Goal: Transaction & Acquisition: Download file/media

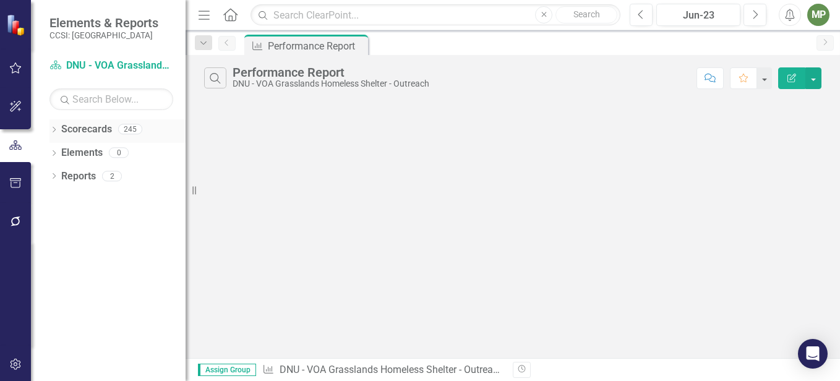
click at [54, 131] on icon at bounding box center [54, 130] width 3 height 6
click at [59, 157] on div "Dropdown" at bounding box center [60, 153] width 9 height 11
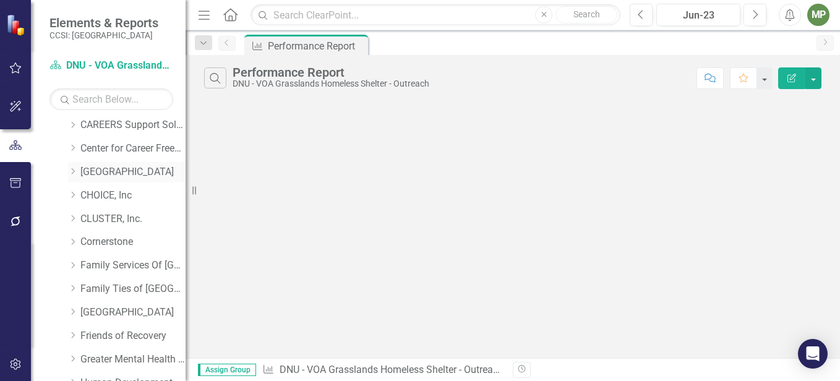
scroll to position [124, 0]
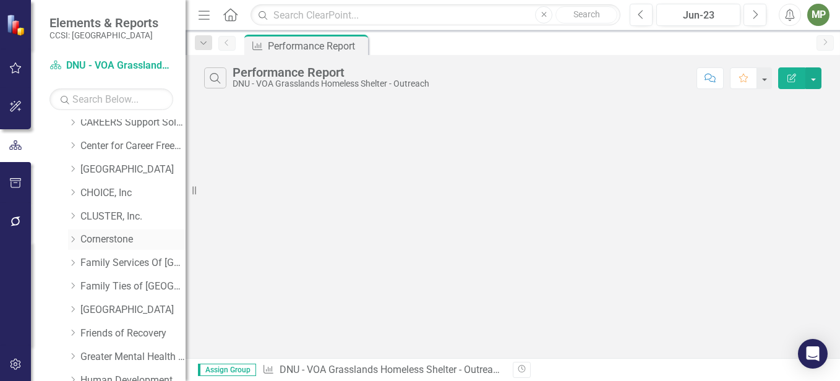
click at [107, 243] on link "Cornerstone" at bounding box center [132, 240] width 105 height 14
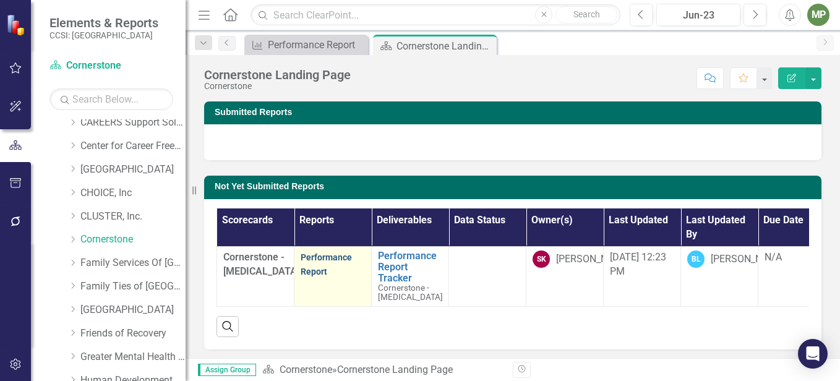
click at [314, 262] on link "Performance Report" at bounding box center [326, 264] width 51 height 24
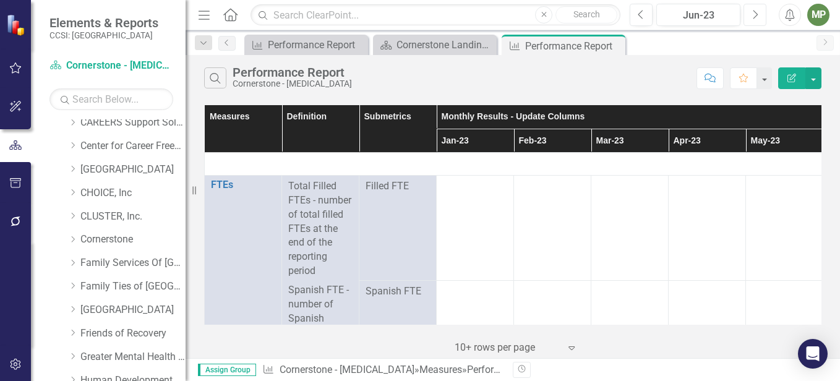
click at [756, 12] on icon "button" at bounding box center [756, 14] width 5 height 9
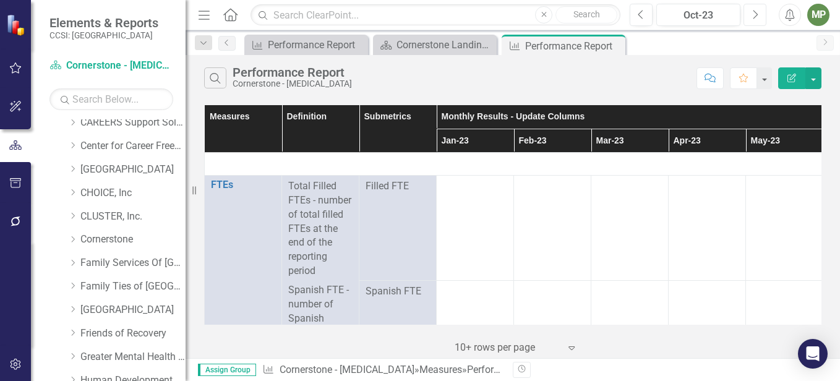
click at [756, 12] on icon "button" at bounding box center [756, 14] width 5 height 9
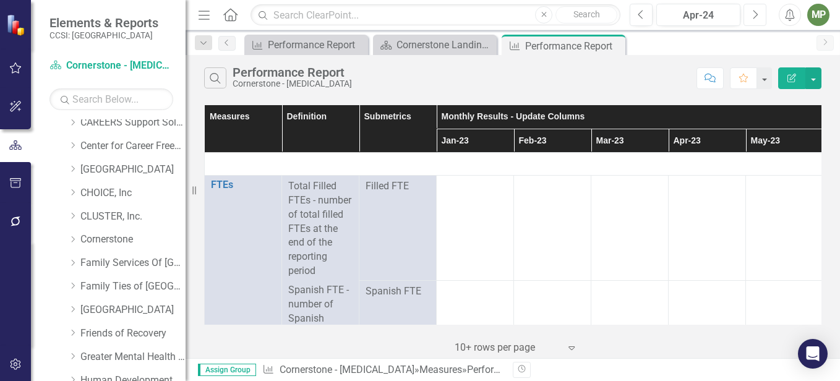
click at [756, 12] on icon "button" at bounding box center [756, 14] width 5 height 9
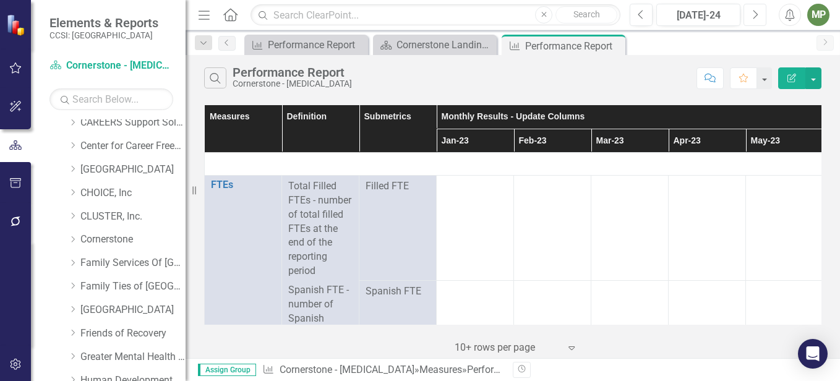
click at [756, 12] on icon "button" at bounding box center [756, 14] width 5 height 9
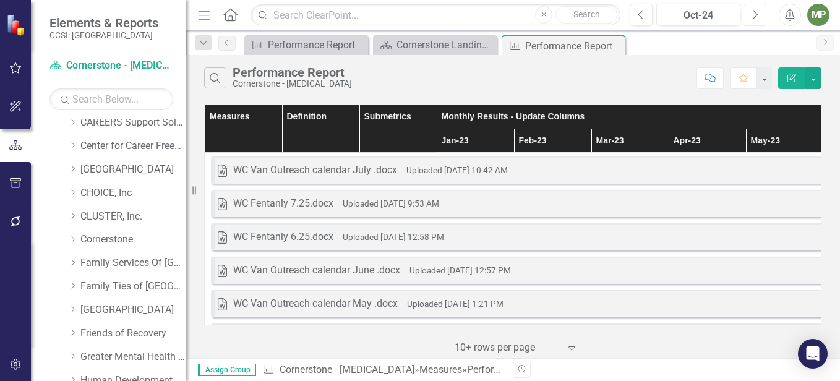
click at [756, 12] on icon "button" at bounding box center [756, 14] width 5 height 9
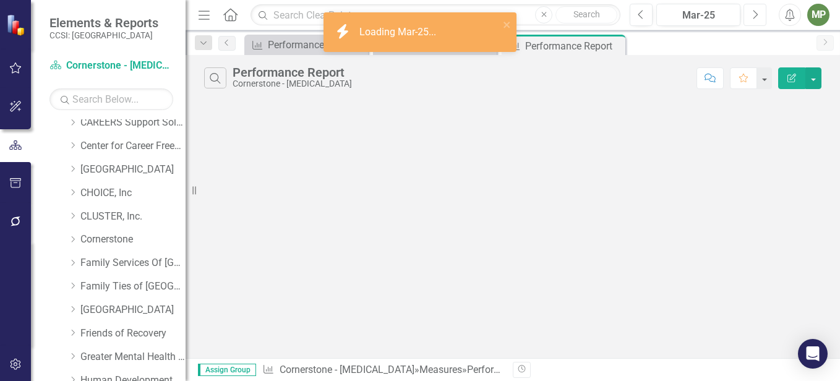
click at [756, 12] on icon "button" at bounding box center [756, 14] width 5 height 9
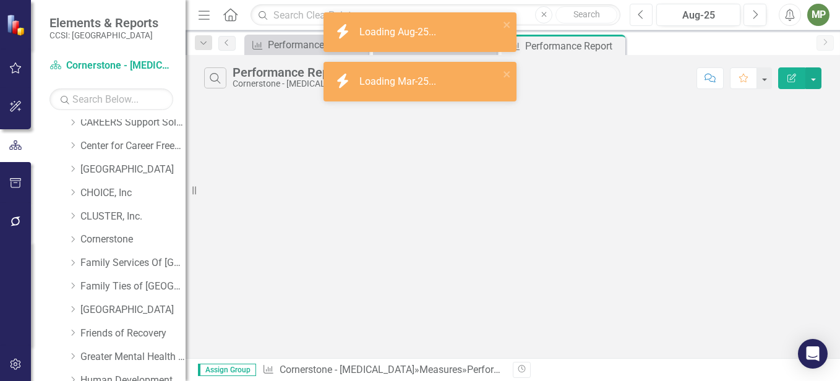
click at [637, 10] on button "Previous" at bounding box center [641, 15] width 23 height 22
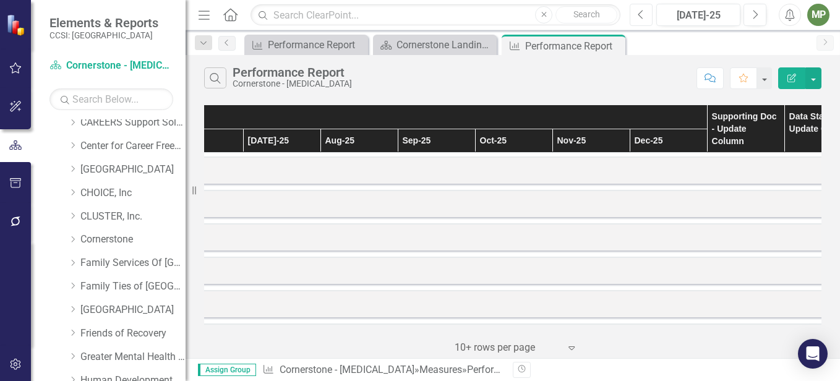
scroll to position [0, 707]
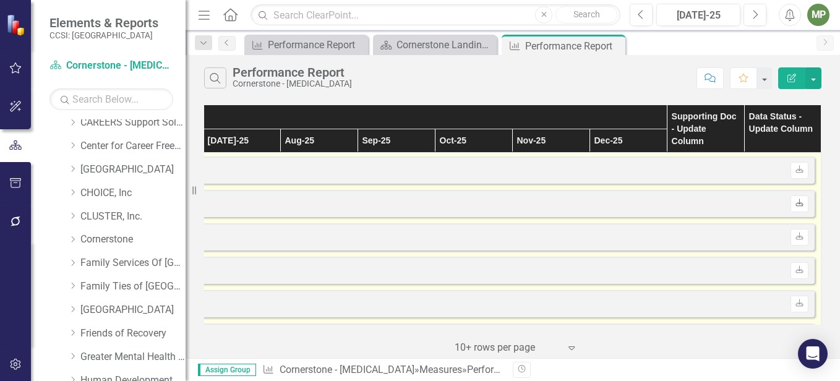
click at [795, 203] on icon "Download" at bounding box center [799, 203] width 9 height 7
click at [795, 166] on icon "Download" at bounding box center [799, 169] width 9 height 7
click at [792, 162] on link "Download" at bounding box center [800, 170] width 18 height 16
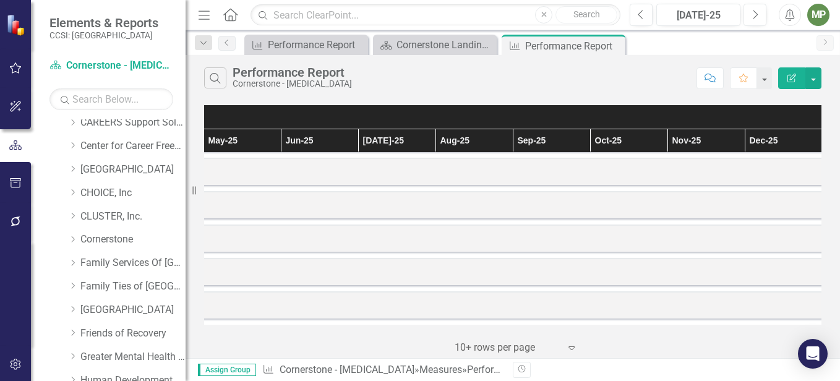
scroll to position [433, 707]
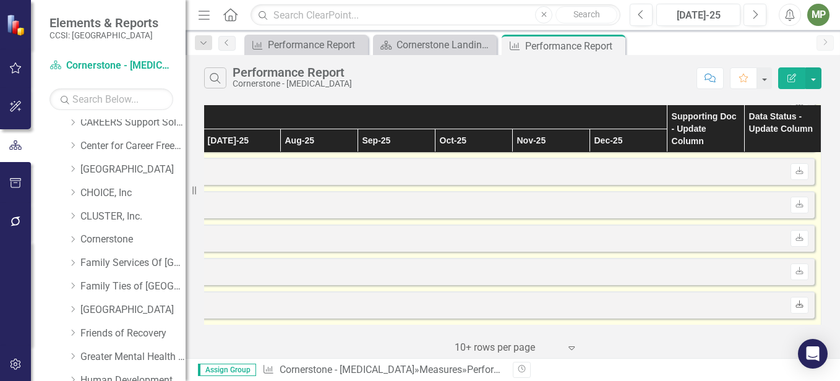
click at [791, 299] on link "Download" at bounding box center [800, 305] width 18 height 16
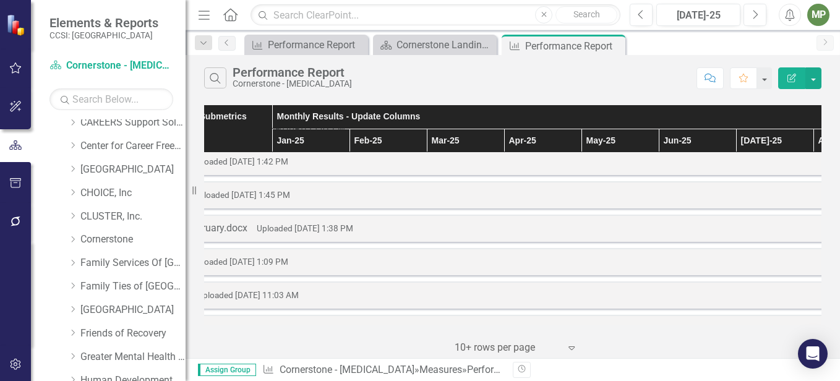
scroll to position [309, 707]
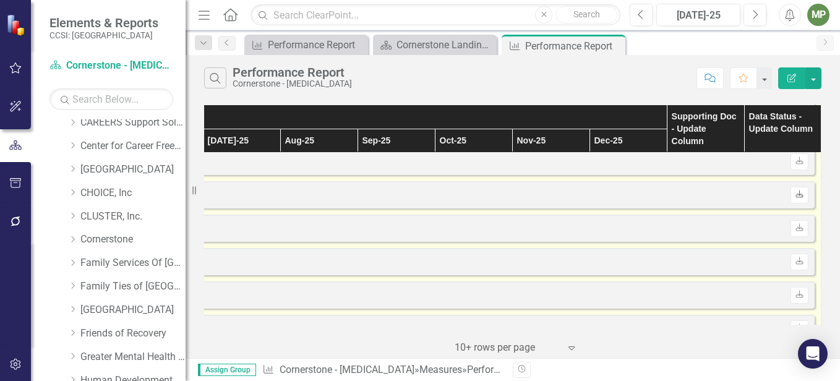
click at [795, 196] on icon "Download" at bounding box center [799, 194] width 9 height 7
click at [795, 193] on icon "Download" at bounding box center [799, 194] width 9 height 7
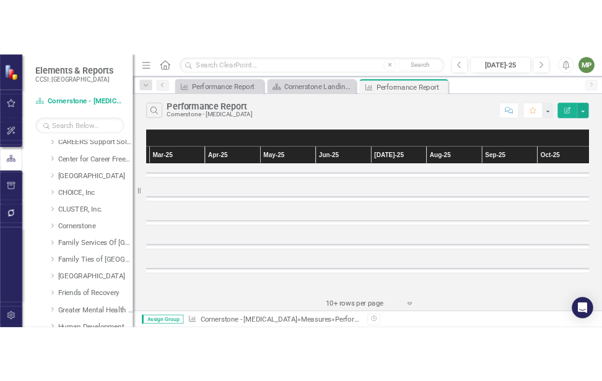
scroll to position [186, 707]
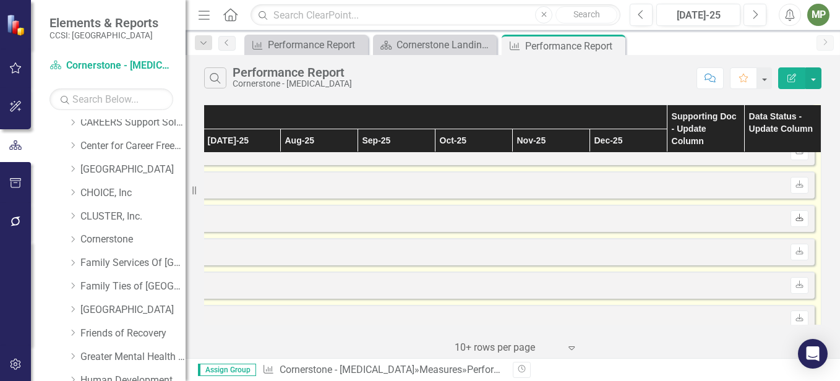
click at [796, 218] on icon at bounding box center [799, 217] width 7 height 7
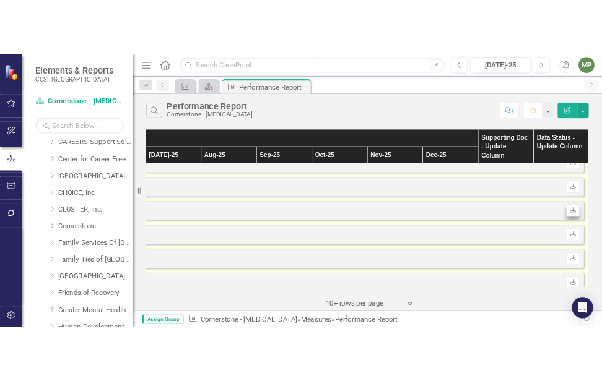
scroll to position [186, 707]
